Goal: Task Accomplishment & Management: Manage account settings

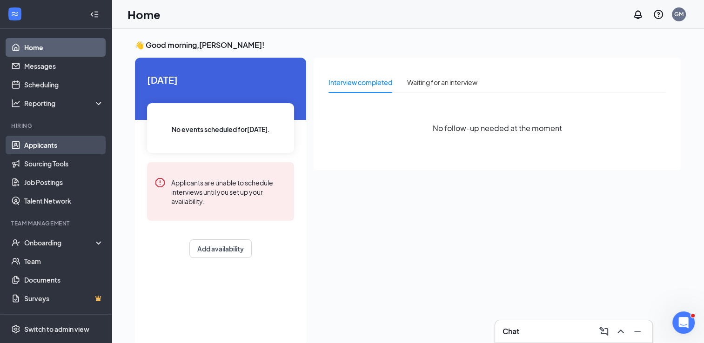
click at [47, 141] on link "Applicants" at bounding box center [64, 145] width 80 height 19
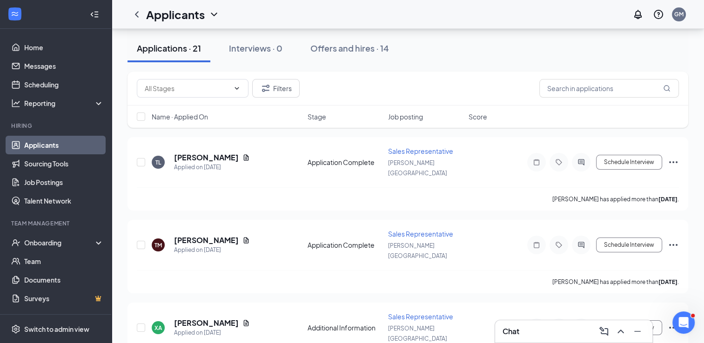
scroll to position [90, 0]
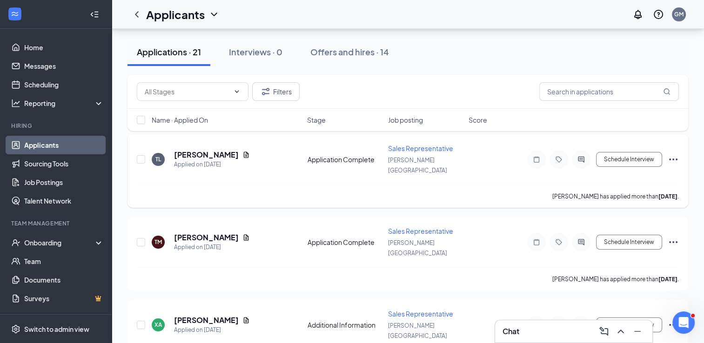
click at [400, 146] on span "Sales Representative" at bounding box center [420, 148] width 65 height 8
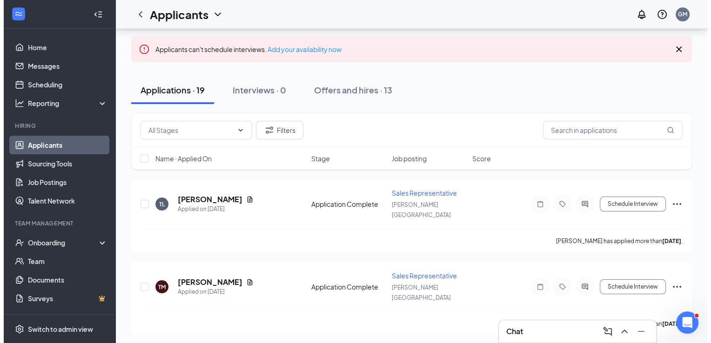
scroll to position [80, 0]
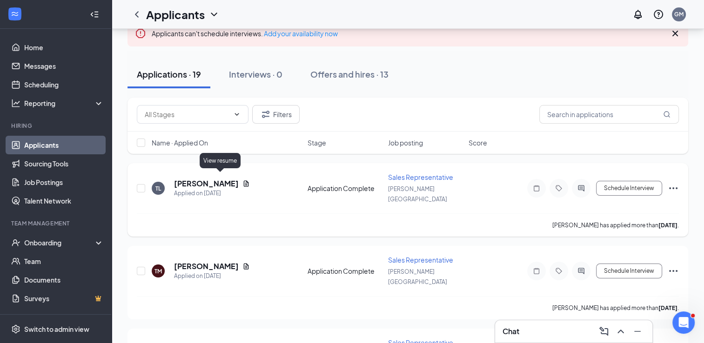
click at [244, 180] on icon "Document" at bounding box center [246, 183] width 5 height 6
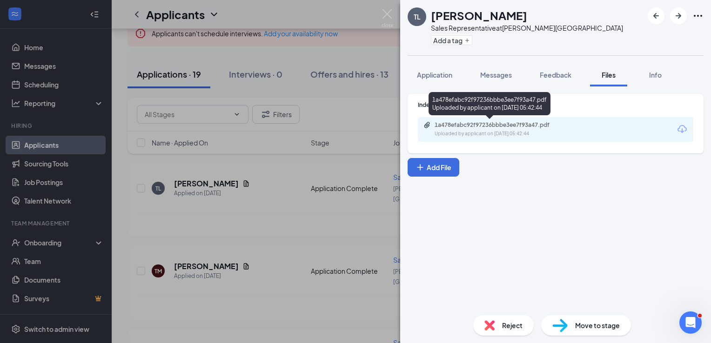
click at [549, 134] on div "Uploaded by applicant on [DATE] 05:42:44" at bounding box center [504, 133] width 140 height 7
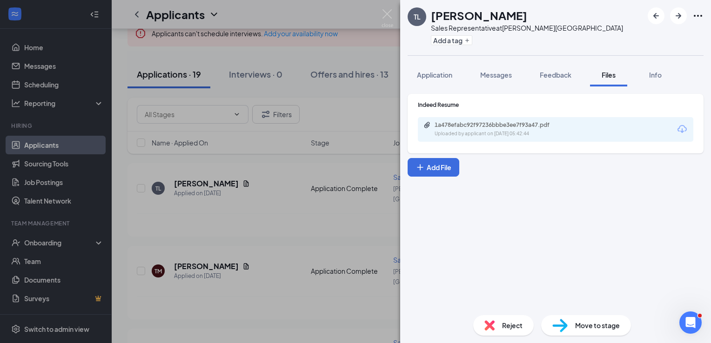
click at [508, 325] on span "Reject" at bounding box center [512, 325] width 20 height 10
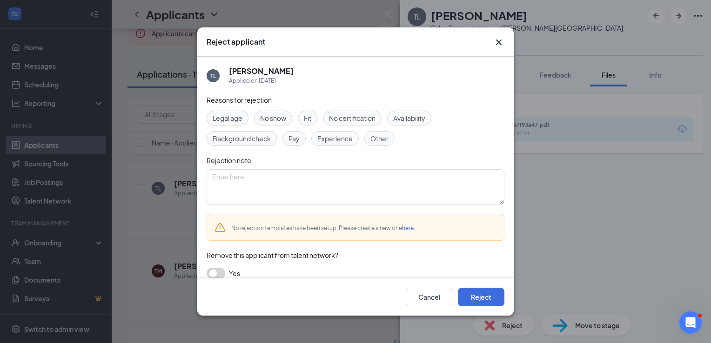
click at [306, 117] on span "Fit" at bounding box center [307, 118] width 7 height 10
click at [326, 133] on span "Experience" at bounding box center [334, 138] width 35 height 10
click at [469, 290] on button "Reject" at bounding box center [481, 297] width 47 height 19
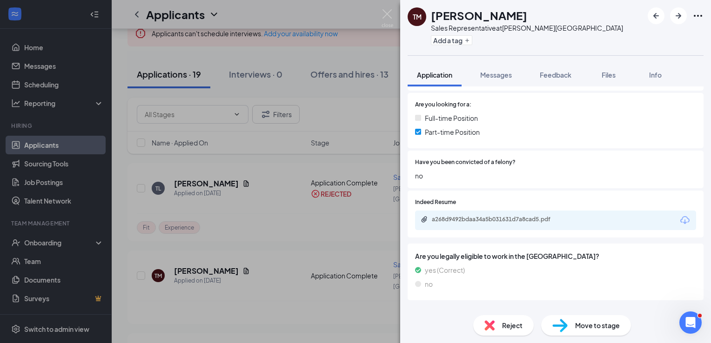
scroll to position [190, 0]
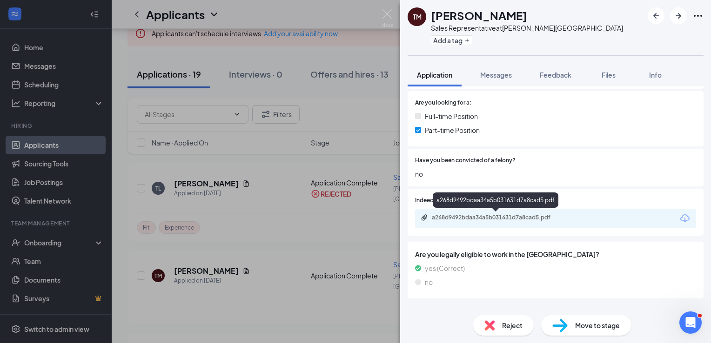
click at [473, 222] on div "a268d9492bdaa34a5b031631d7a8cad5.pdf" at bounding box center [495, 218] width 151 height 9
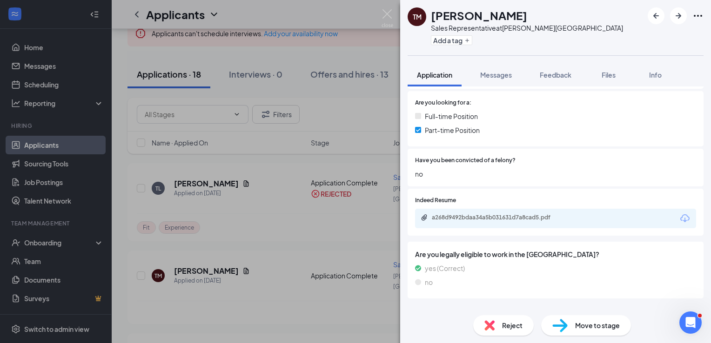
click at [506, 324] on span "Reject" at bounding box center [512, 325] width 20 height 10
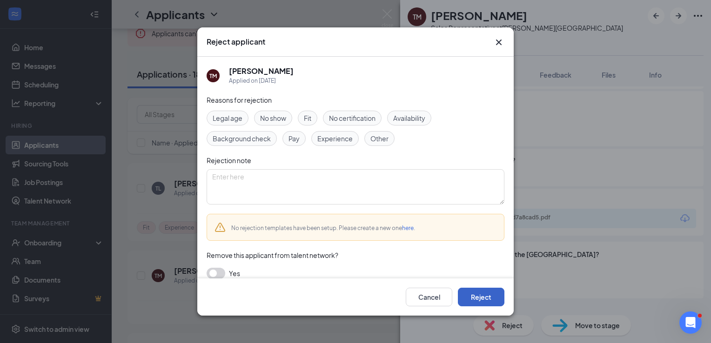
click at [476, 298] on button "Reject" at bounding box center [481, 297] width 47 height 19
